Goal: Transaction & Acquisition: Book appointment/travel/reservation

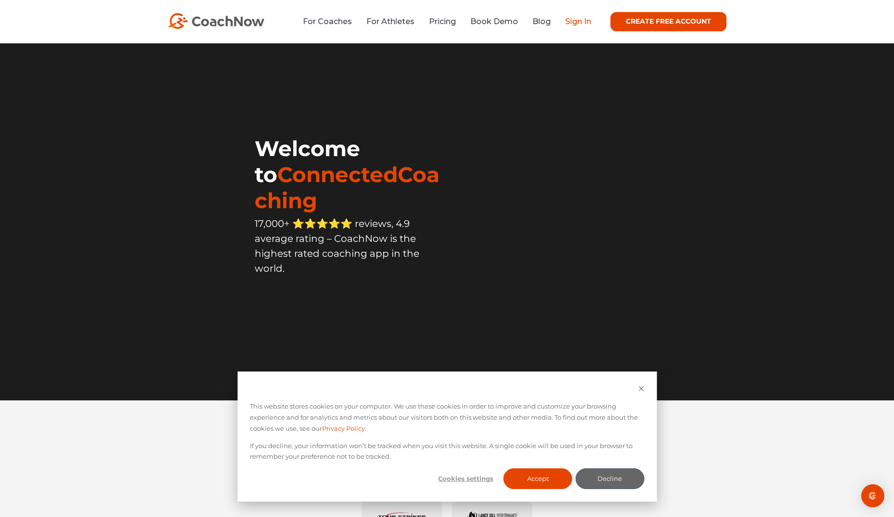
click at [582, 21] on link "Sign In" at bounding box center [578, 21] width 26 height 9
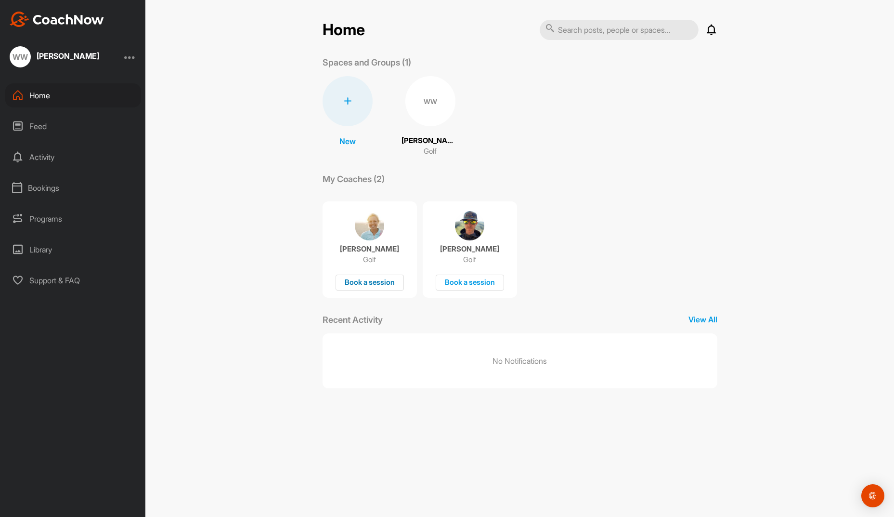
click at [365, 281] on div "Book a session" at bounding box center [370, 282] width 68 height 16
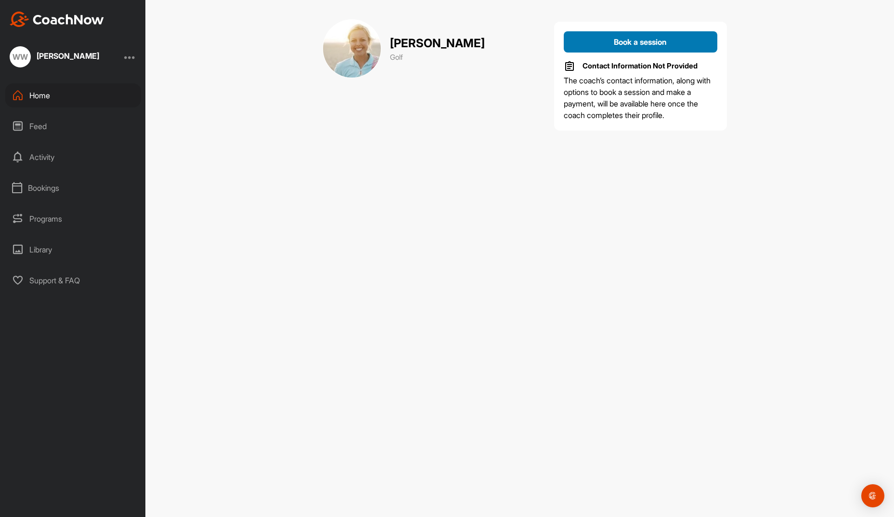
click at [640, 44] on span "Book a session" at bounding box center [640, 42] width 53 height 10
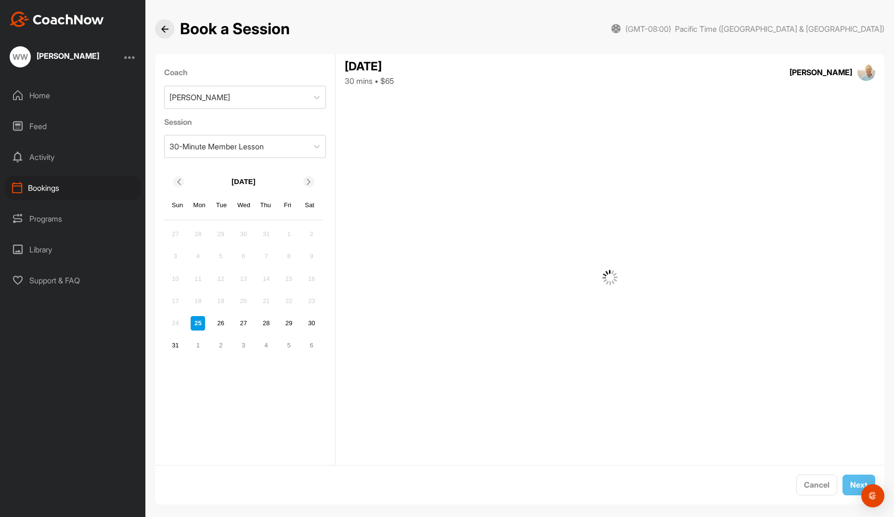
scroll to position [10, 0]
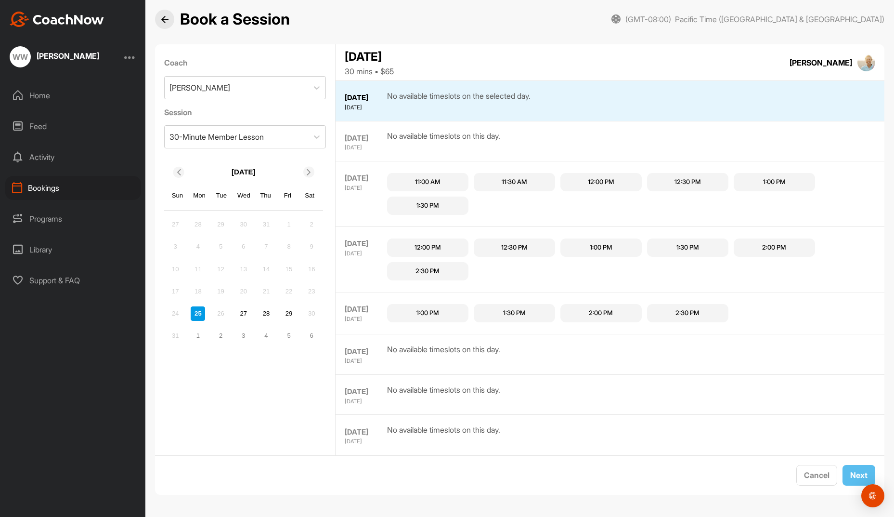
click at [430, 312] on div "1:00 PM" at bounding box center [427, 313] width 23 height 10
click at [856, 473] on button "Next" at bounding box center [858, 475] width 33 height 21
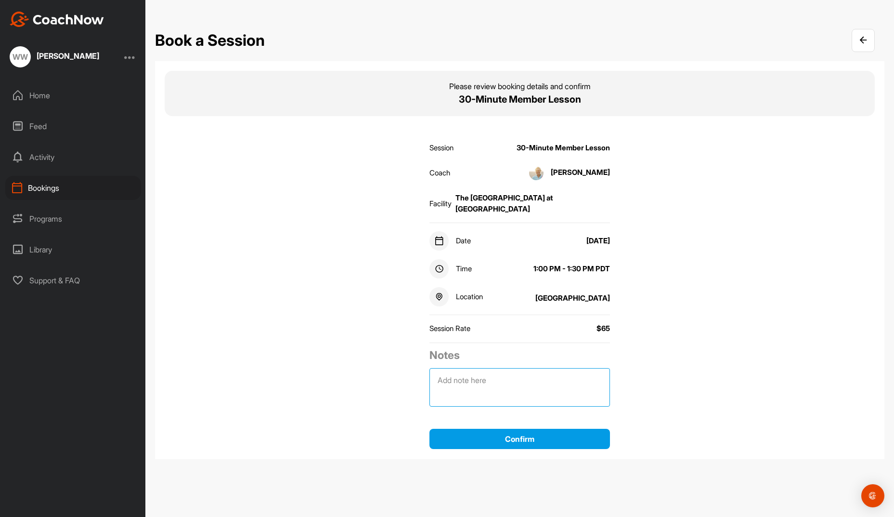
click at [488, 369] on textarea at bounding box center [519, 387] width 181 height 39
type textarea "Cate Wu"
click at [501, 431] on button "Confirm" at bounding box center [519, 438] width 181 height 21
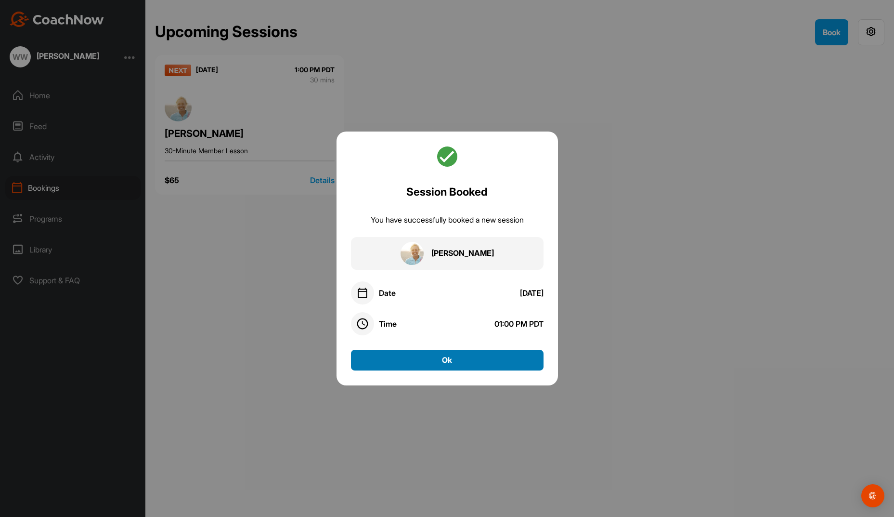
click at [433, 360] on button "Ok" at bounding box center [447, 359] width 193 height 21
